Goal: Task Accomplishment & Management: Manage account settings

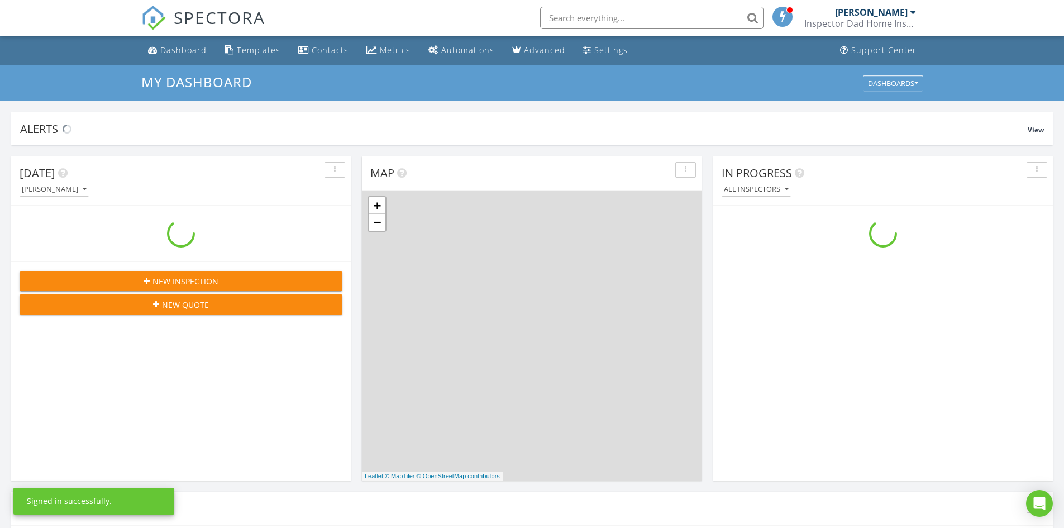
scroll to position [1034, 1081]
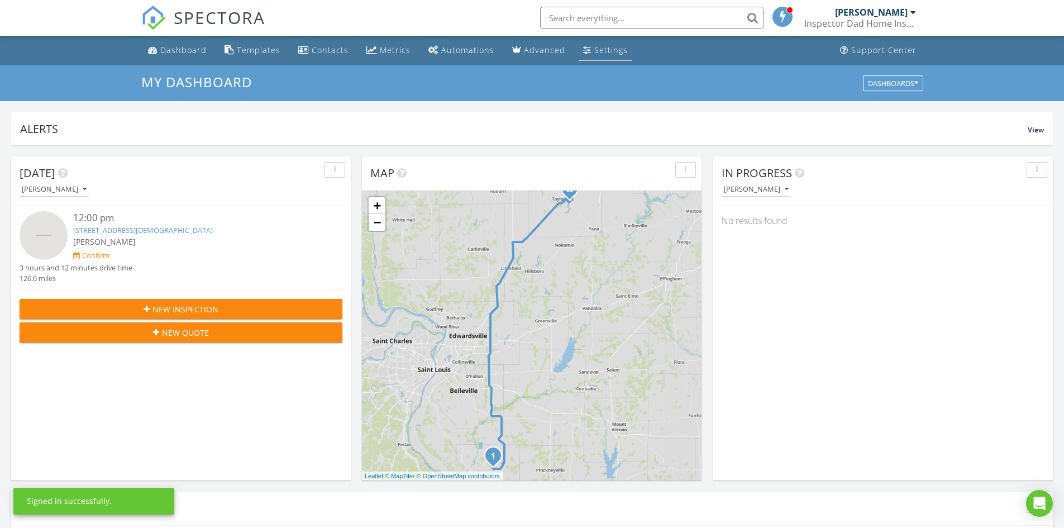
click at [601, 54] on div "Settings" at bounding box center [611, 50] width 34 height 11
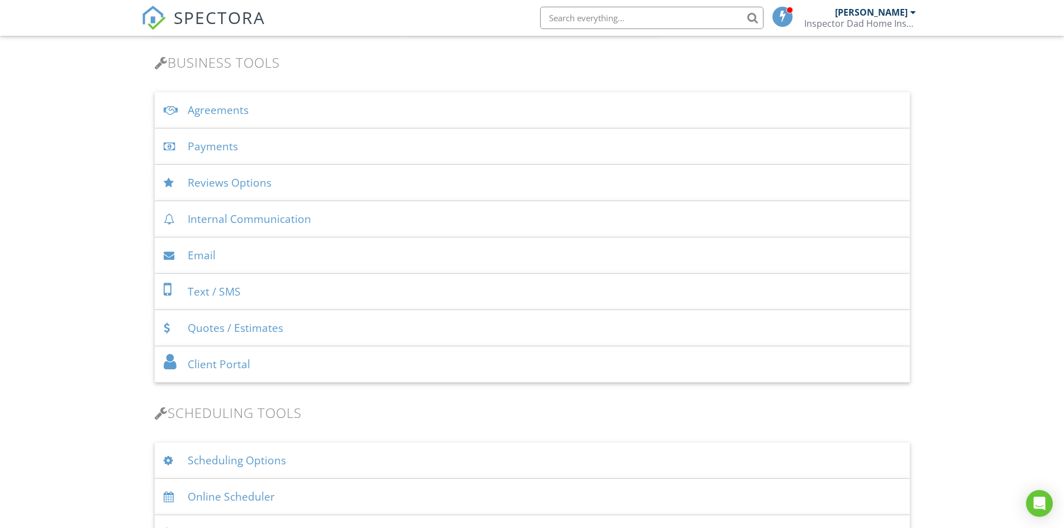
scroll to position [359, 0]
click at [826, 118] on div "Agreements" at bounding box center [532, 108] width 755 height 36
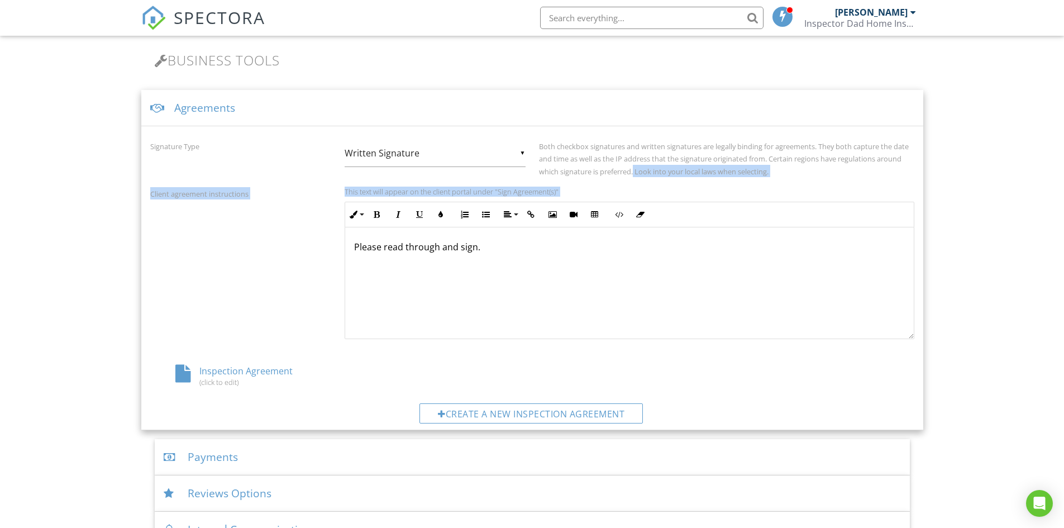
drag, startPoint x: 635, startPoint y: 174, endPoint x: 613, endPoint y: 263, distance: 92.0
click at [613, 263] on div "Signature Type ▼ Written Signature E-signature (checkbox) Written Signature E-s…" at bounding box center [532, 278] width 782 height 304
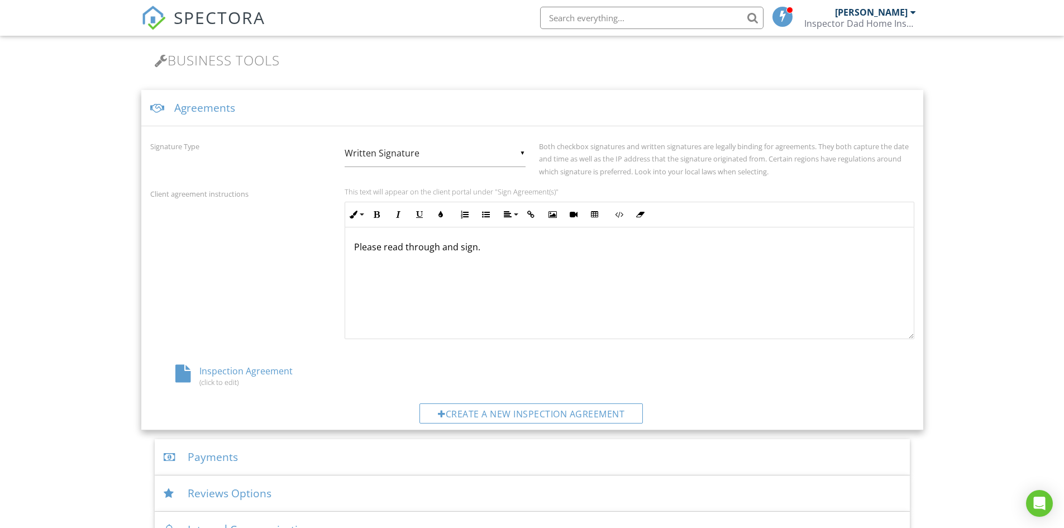
click at [613, 263] on div "Please read through and sign." at bounding box center [629, 283] width 569 height 112
click at [174, 383] on div "Inspection Agreement (click to edit)" at bounding box center [277, 375] width 255 height 21
click at [0, 0] on div at bounding box center [0, 0] width 0 height 0
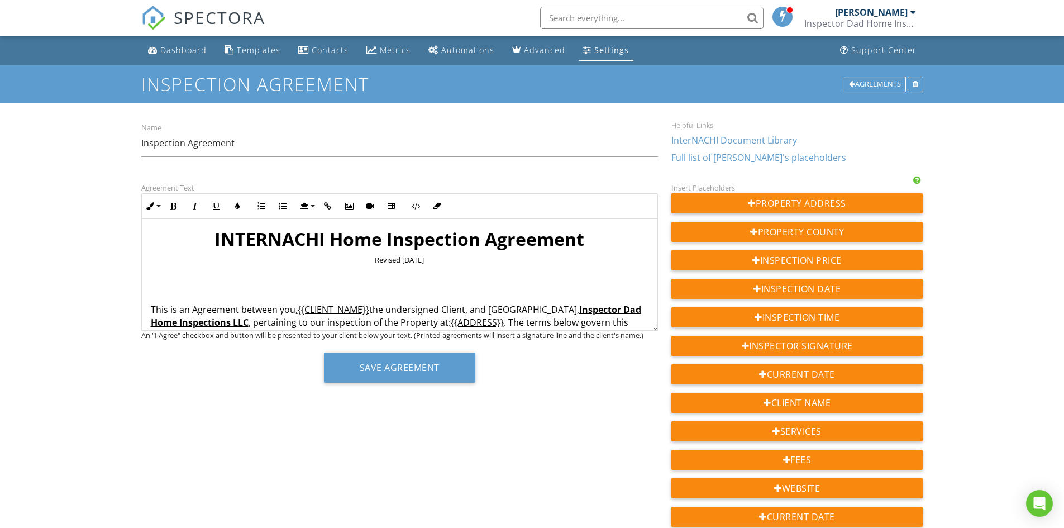
click at [192, 235] on h1 "INTERNACHI Home Inspection Agreement" at bounding box center [400, 239] width 498 height 22
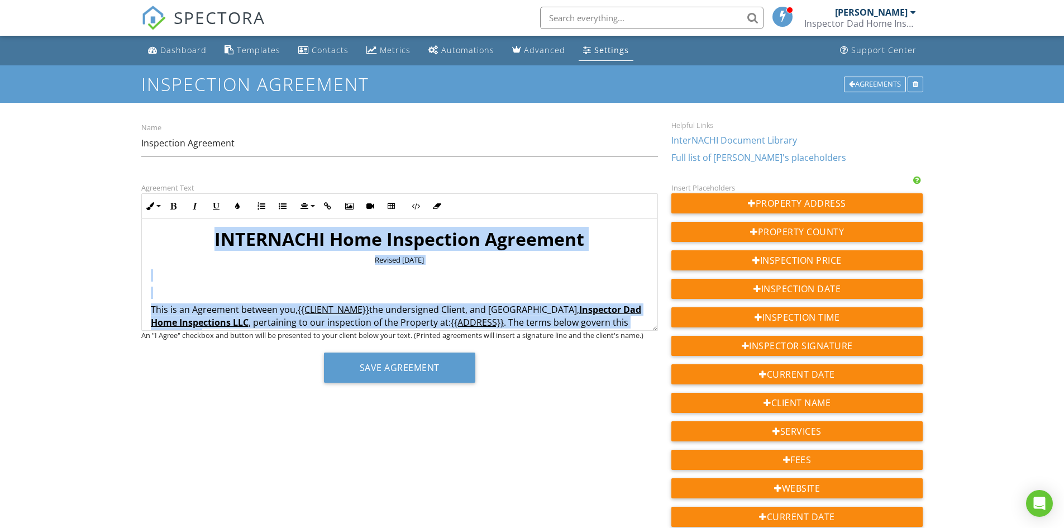
copy div "INTERNACHI Home Inspection Agreement Revised February 2019 This is an Agreement…"
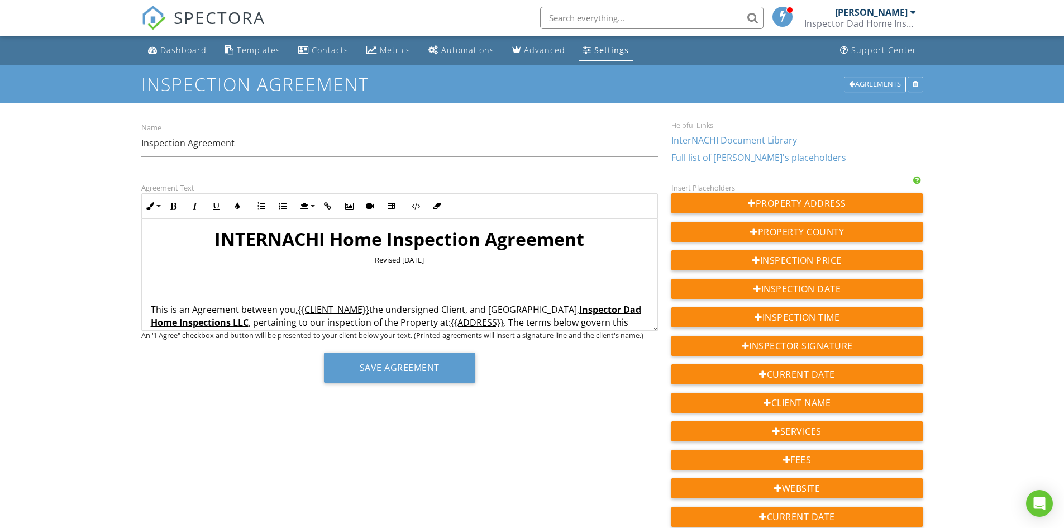
click at [583, 450] on div "Agreement Text Inline Style XLarge Large Normal Small Light Small/Light Bold It…" at bounding box center [532, 468] width 795 height 575
click at [179, 49] on div "Dashboard" at bounding box center [183, 50] width 46 height 11
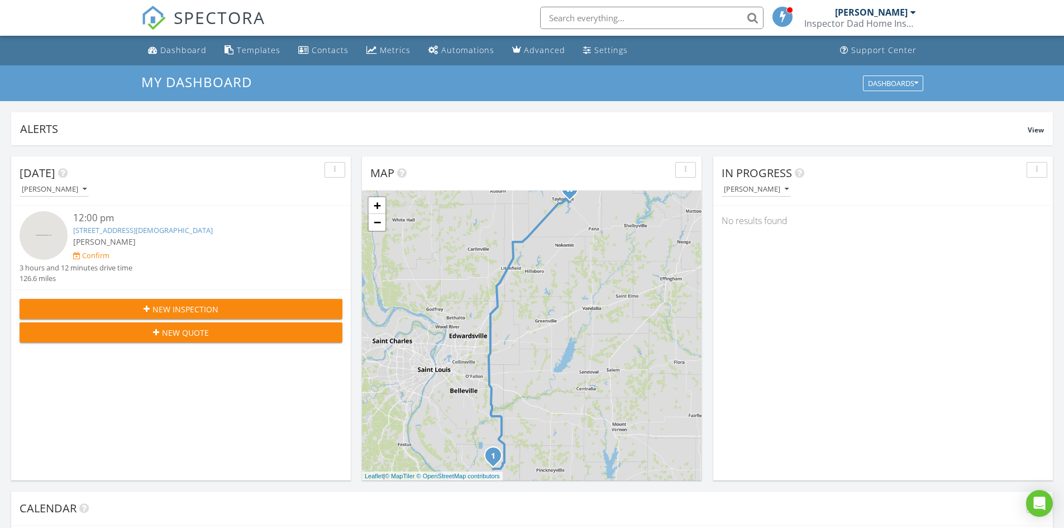
scroll to position [1034, 1081]
click at [84, 239] on span "[PERSON_NAME]" at bounding box center [104, 241] width 63 height 11
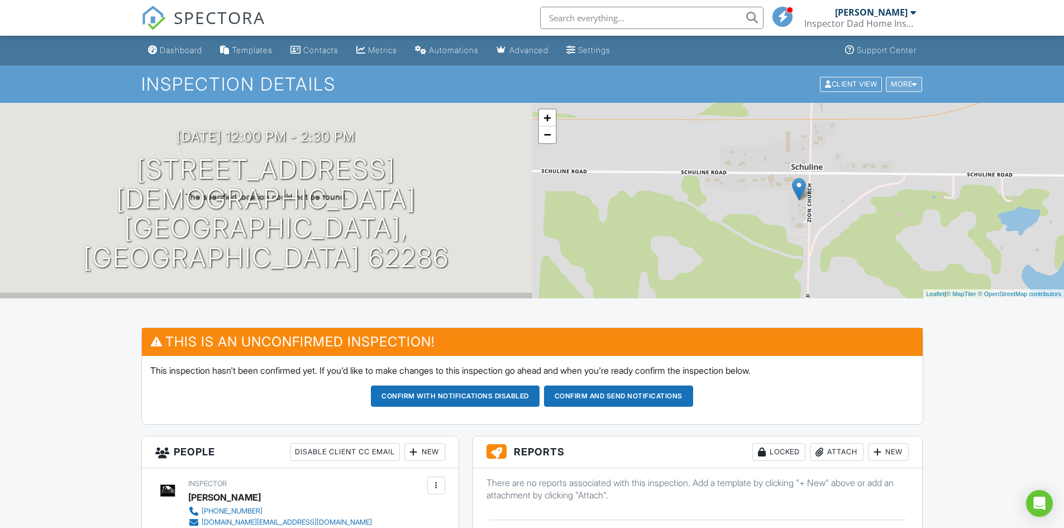
click at [912, 85] on div "More" at bounding box center [904, 84] width 36 height 15
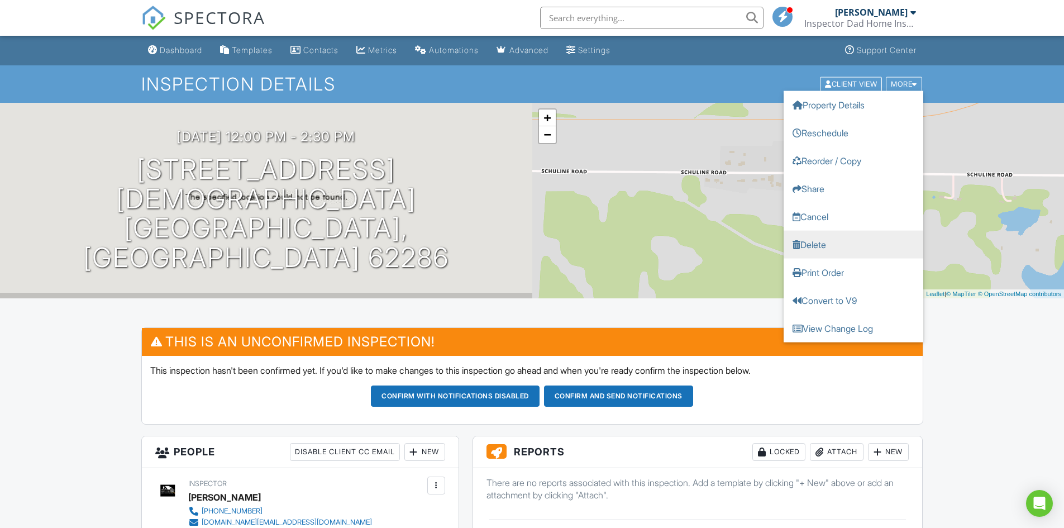
click at [838, 244] on link "Delete" at bounding box center [854, 244] width 140 height 28
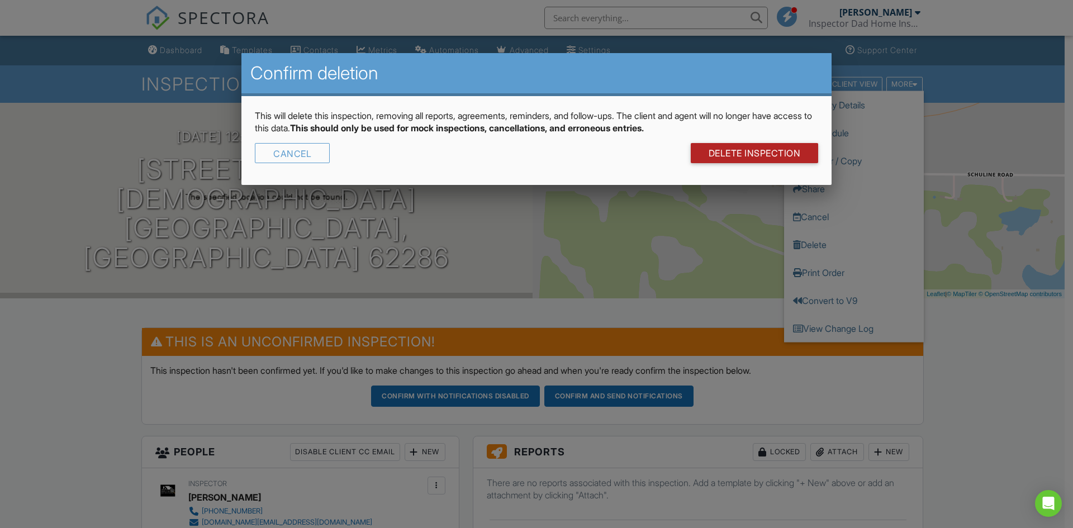
click at [740, 149] on link "DELETE Inspection" at bounding box center [754, 153] width 128 height 20
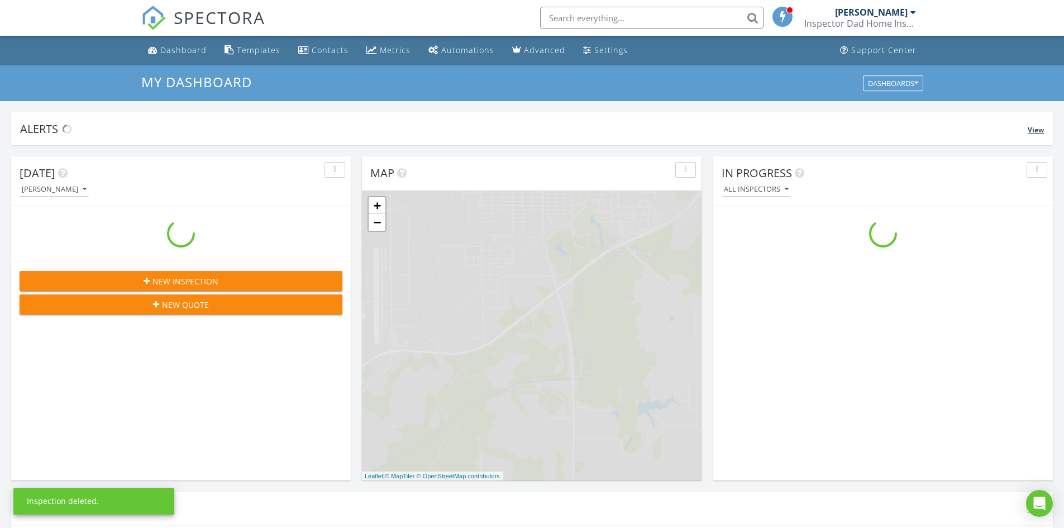
scroll to position [1034, 1081]
